Goal: Register for event/course

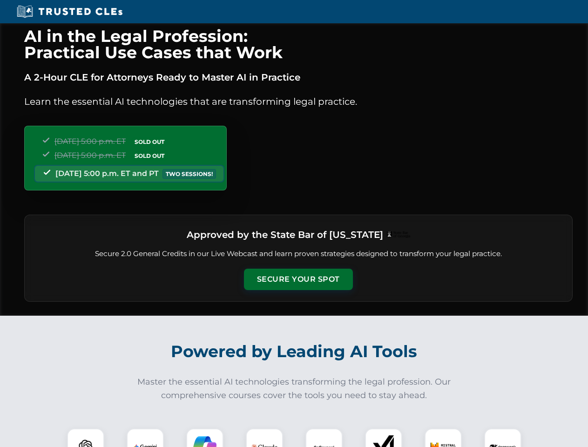
click at [298, 279] on button "Secure Your Spot" at bounding box center [298, 279] width 109 height 21
click at [86, 438] on img at bounding box center [85, 447] width 27 height 27
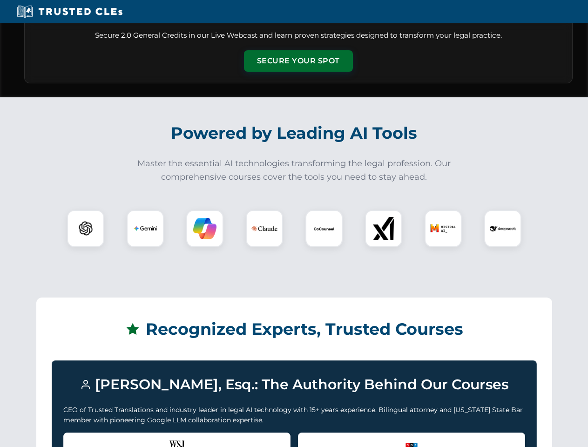
click at [145, 438] on div "Recognized by the WSJ [PERSON_NAME] was featured for his expertise in AI legal …" at bounding box center [176, 451] width 227 height 37
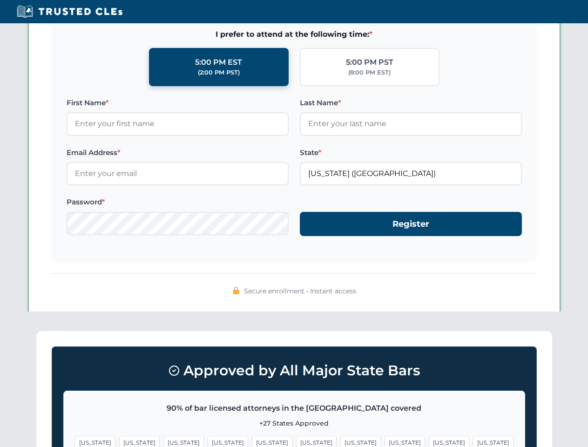
click at [341, 438] on span "[US_STATE]" at bounding box center [361, 443] width 41 height 14
click at [429, 438] on span "[US_STATE]" at bounding box center [449, 443] width 41 height 14
